Goal: Transaction & Acquisition: Purchase product/service

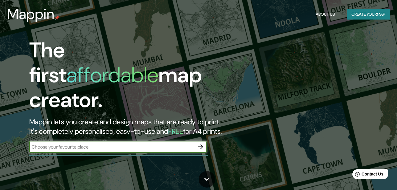
click at [107, 143] on input "text" at bounding box center [112, 146] width 166 height 7
type input "[PERSON_NAME]"
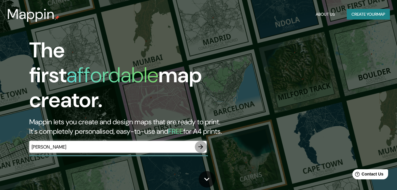
click at [201, 143] on icon "button" at bounding box center [200, 146] width 7 height 7
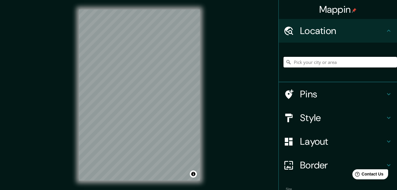
click at [328, 61] on input "Pick your city or area" at bounding box center [340, 62] width 114 height 11
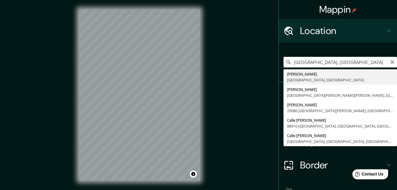
type input "[PERSON_NAME], [GEOGRAPHIC_DATA], [GEOGRAPHIC_DATA]"
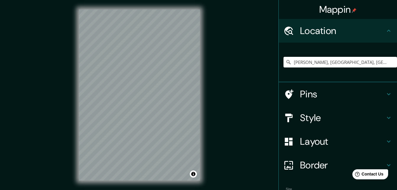
click at [341, 93] on h4 "Pins" at bounding box center [342, 94] width 85 height 12
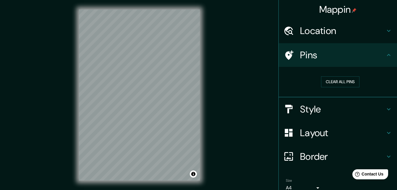
click at [341, 52] on h4 "Pins" at bounding box center [342, 55] width 85 height 12
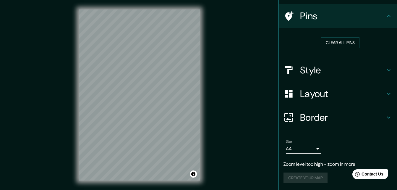
scroll to position [39, 0]
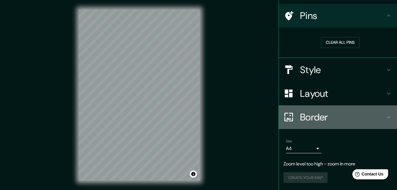
click at [317, 117] on h4 "Border" at bounding box center [342, 117] width 85 height 12
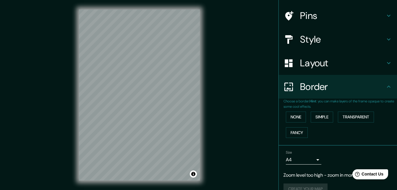
click at [338, 88] on h4 "Border" at bounding box center [342, 87] width 85 height 12
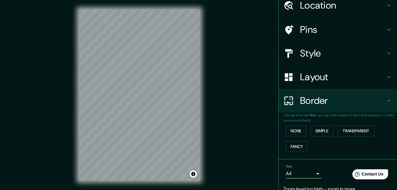
scroll to position [0, 0]
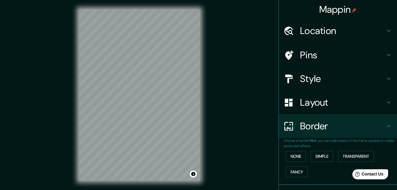
click at [336, 53] on h4 "Pins" at bounding box center [342, 55] width 85 height 12
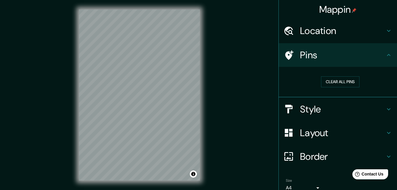
click at [322, 110] on h4 "Style" at bounding box center [342, 109] width 85 height 12
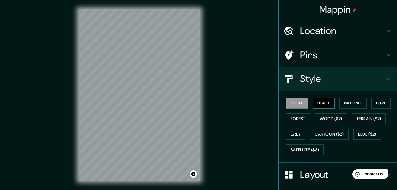
click at [327, 102] on button "Black" at bounding box center [324, 103] width 22 height 11
click at [300, 102] on button "White" at bounding box center [297, 103] width 22 height 11
click at [351, 103] on button "Natural" at bounding box center [352, 103] width 27 height 11
click at [351, 30] on h4 "Location" at bounding box center [342, 31] width 85 height 12
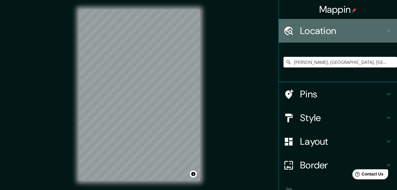
click at [351, 30] on h4 "Location" at bounding box center [342, 31] width 85 height 12
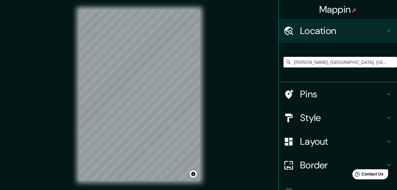
click at [319, 141] on h4 "Layout" at bounding box center [342, 141] width 85 height 12
